Goal: Obtain resource: Download file/media

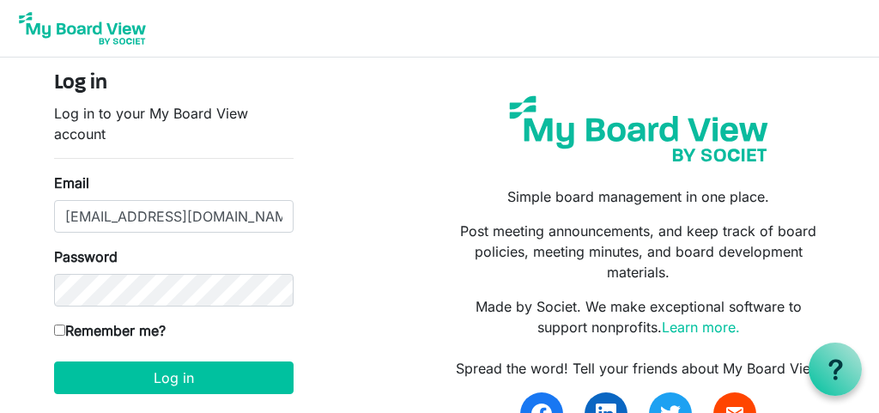
type input "raffyvallejo@gmail.com"
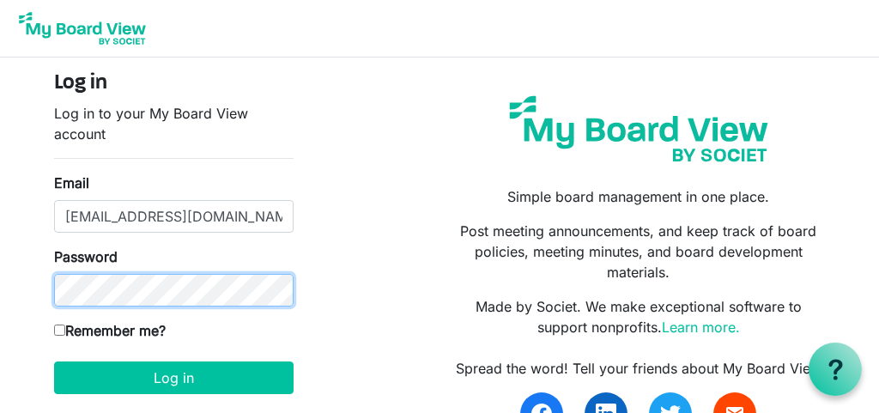
click at [173, 377] on button "Log in" at bounding box center [173, 377] width 239 height 33
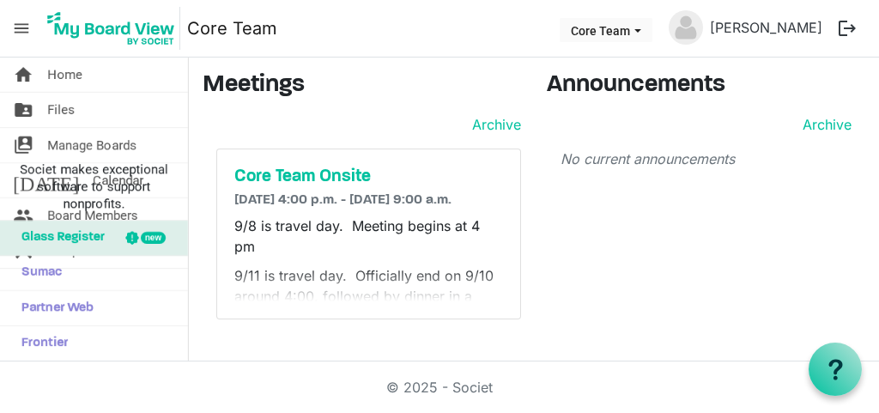
click at [185, 381] on div "© 2025 - Societ" at bounding box center [439, 386] width 824 height 51
click at [70, 105] on span "Files" at bounding box center [60, 110] width 27 height 34
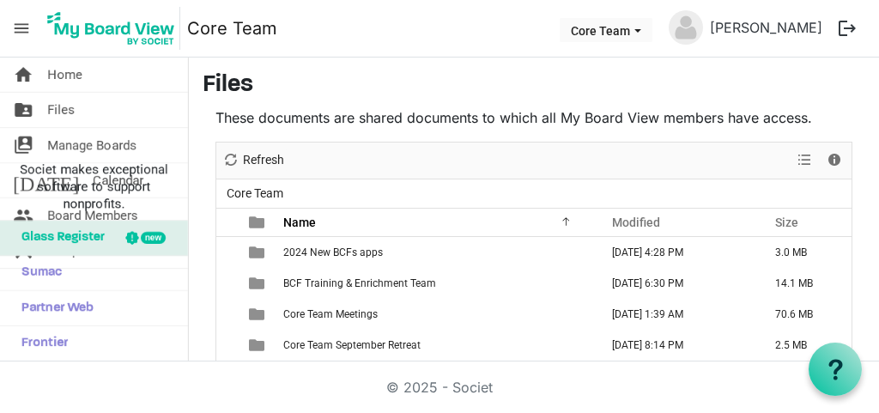
click at [863, 289] on div "These documents are shared documents to which all My Board View members have ac…" at bounding box center [534, 317] width 663 height 421
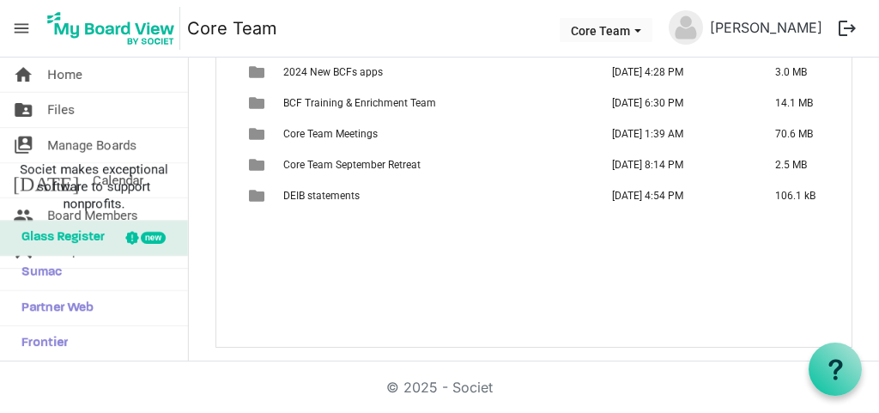
scroll to position [179, 0]
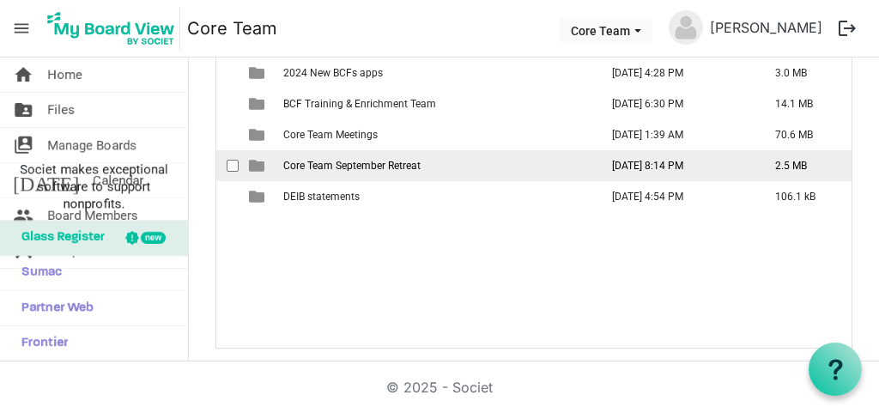
click at [406, 168] on span "Core Team September Retreat" at bounding box center [351, 166] width 137 height 12
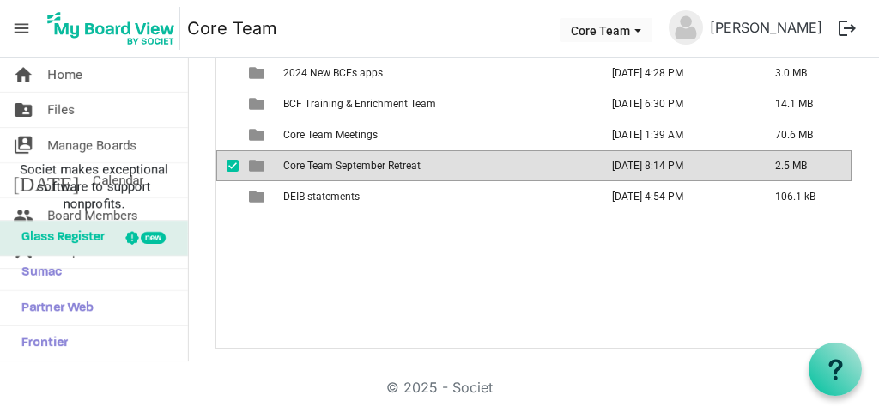
click at [406, 168] on span "Core Team September Retreat" at bounding box center [351, 166] width 137 height 12
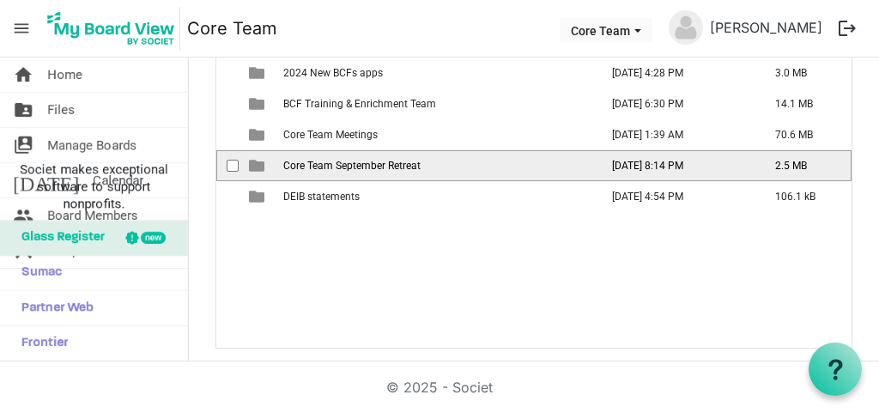
click at [406, 168] on span "Core Team September Retreat" at bounding box center [351, 166] width 137 height 12
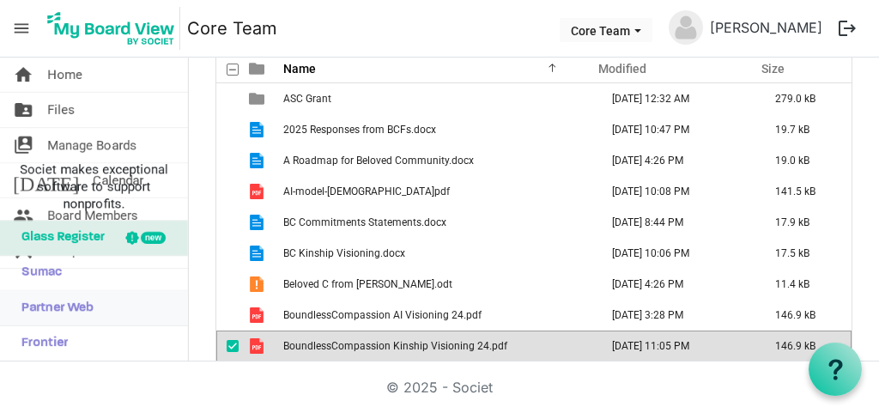
scroll to position [165, 0]
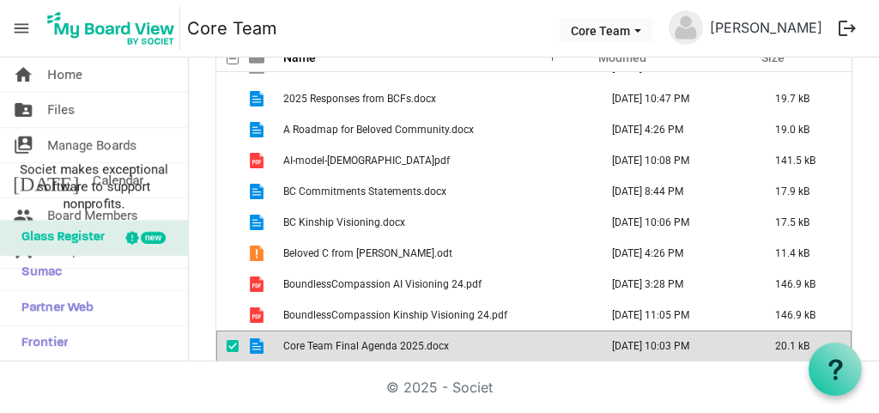
click at [342, 348] on span "Core Team Final Agenda 2025.docx" at bounding box center [366, 346] width 166 height 12
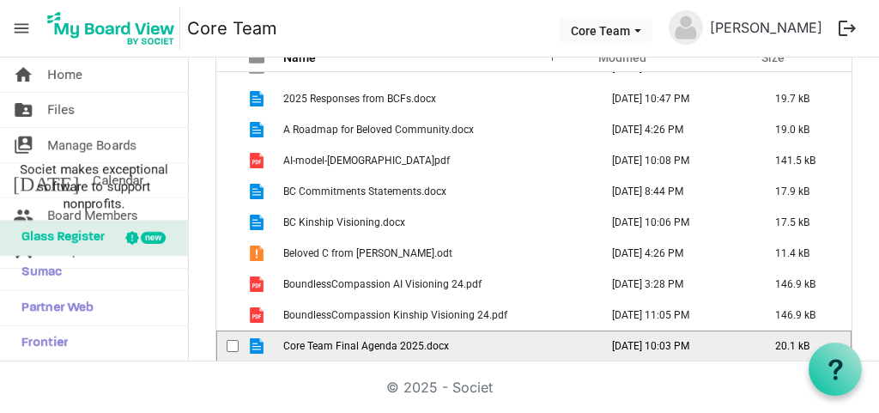
click at [342, 348] on span "Core Team Final Agenda 2025.docx" at bounding box center [366, 346] width 166 height 12
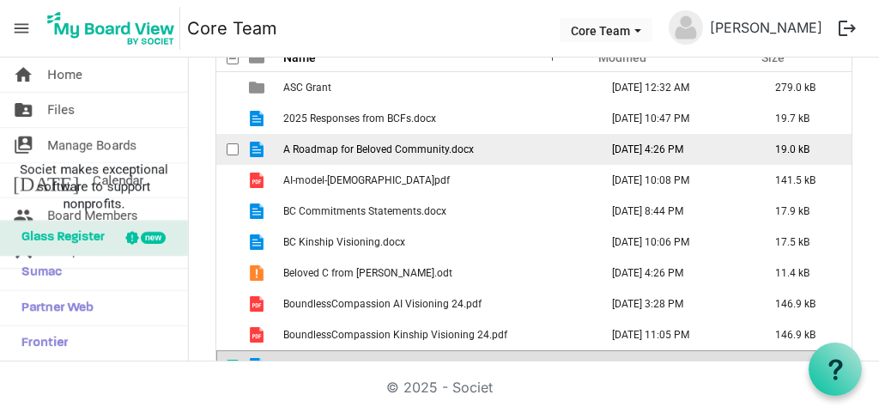
scroll to position [0, 0]
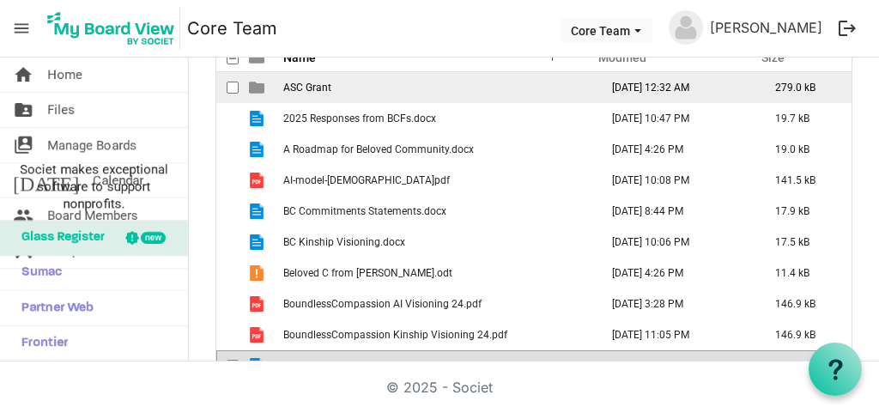
click at [301, 89] on span "ASC Grant" at bounding box center [307, 88] width 48 height 12
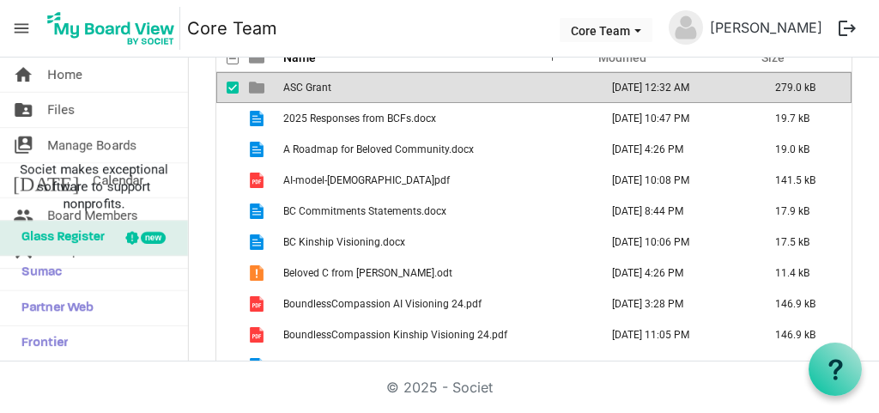
click at [301, 89] on span "ASC Grant" at bounding box center [307, 88] width 48 height 12
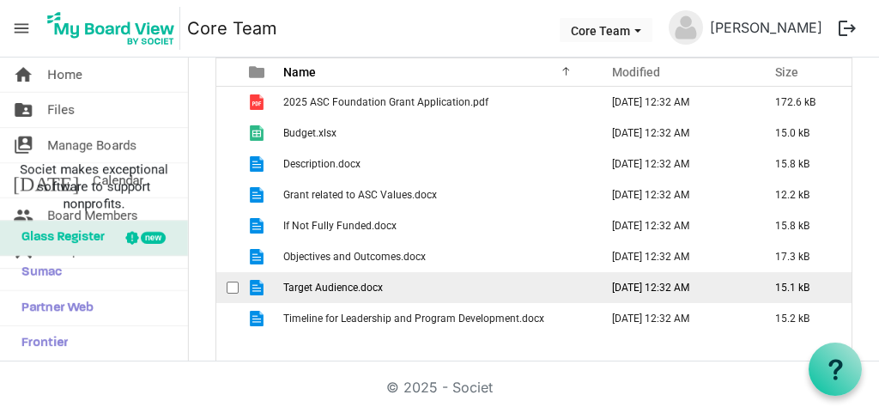
click at [305, 287] on span "Target Audience.docx" at bounding box center [333, 287] width 100 height 12
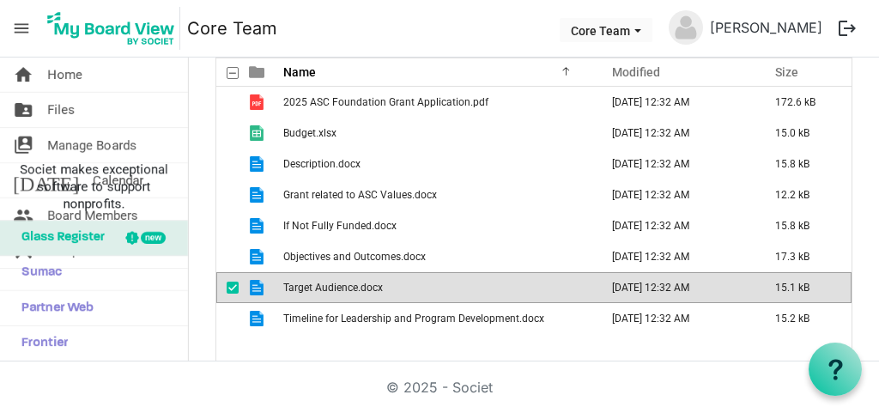
click at [305, 287] on span "Target Audience.docx" at bounding box center [333, 287] width 100 height 12
click at [405, 287] on td "Target Audience.docx" at bounding box center [436, 287] width 316 height 31
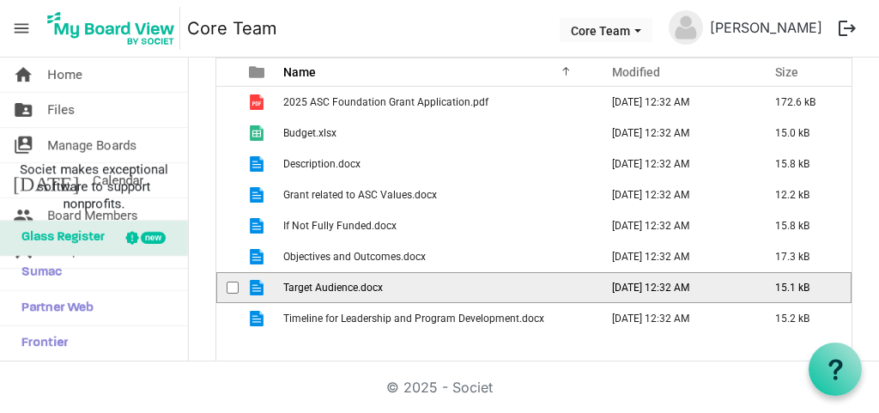
click at [405, 287] on td "Target Audience.docx" at bounding box center [436, 287] width 316 height 31
